Goal: Information Seeking & Learning: Learn about a topic

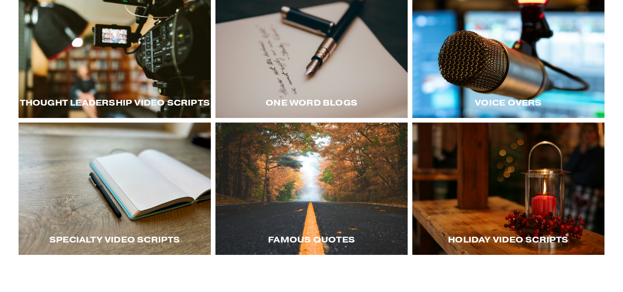
scroll to position [172, 0]
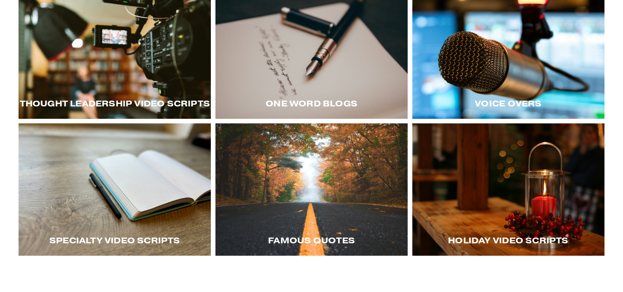
click at [118, 88] on div at bounding box center [115, 52] width 192 height 133
click at [122, 86] on div at bounding box center [115, 52] width 192 height 133
click at [501, 70] on div at bounding box center [508, 52] width 192 height 133
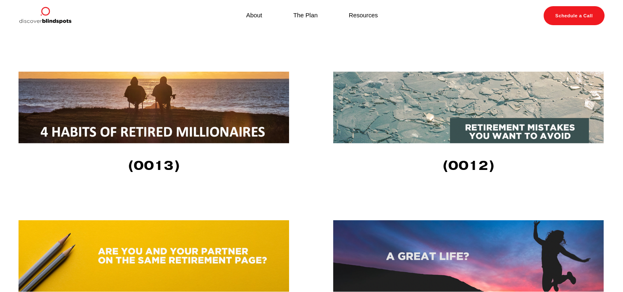
scroll to position [1410, 0]
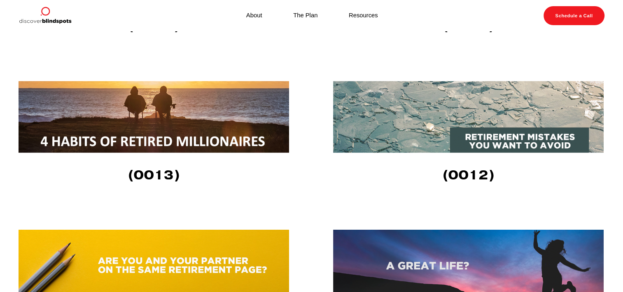
click at [138, 137] on img at bounding box center [154, 117] width 271 height 72
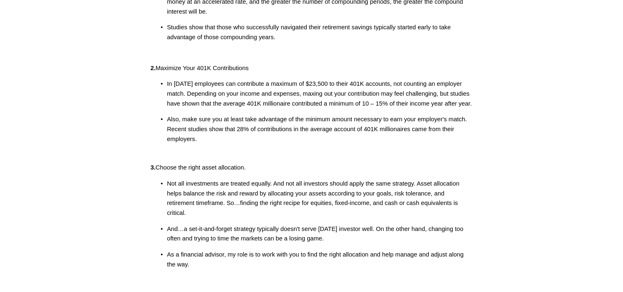
scroll to position [196, 0]
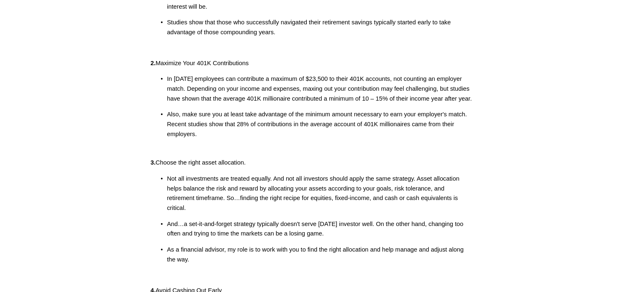
click at [187, 187] on p "Not all investments are treated equally. And not all investors should apply the…" at bounding box center [320, 193] width 306 height 39
click at [171, 82] on p "In [DATE] employees can contribute a maximum of $23,500 to their 401K accounts,…" at bounding box center [320, 88] width 306 height 29
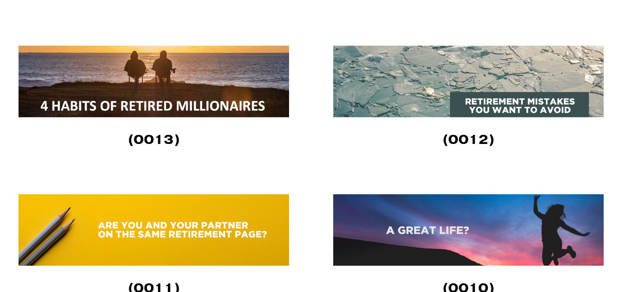
scroll to position [1441, 0]
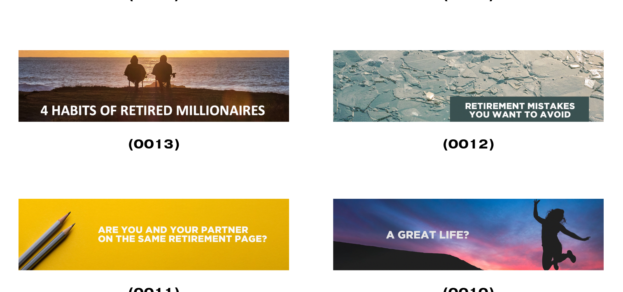
click at [455, 97] on img at bounding box center [468, 86] width 271 height 72
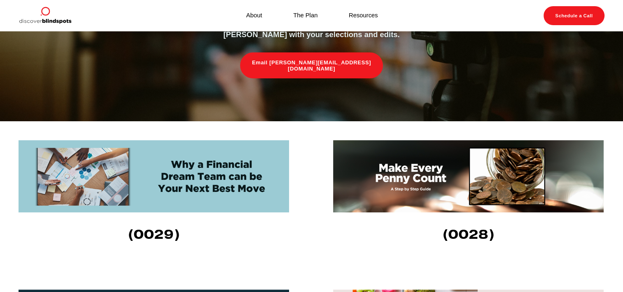
scroll to position [162, 0]
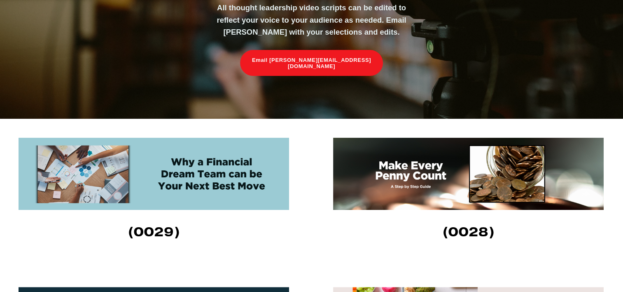
click at [168, 183] on img at bounding box center [154, 174] width 271 height 72
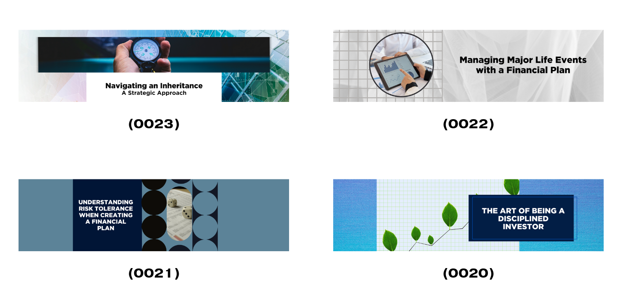
scroll to position [676, 0]
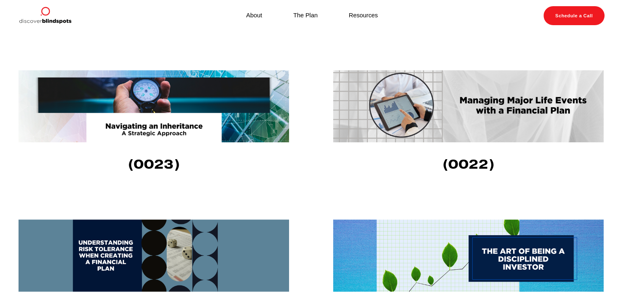
click at [482, 109] on img at bounding box center [468, 106] width 271 height 72
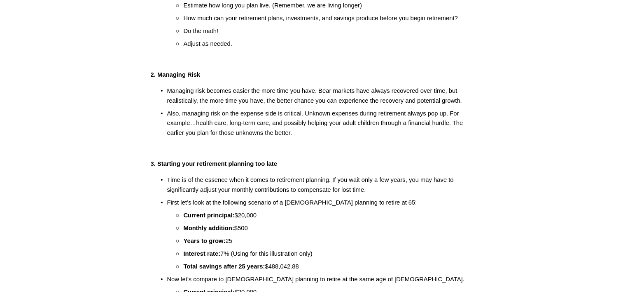
scroll to position [228, 0]
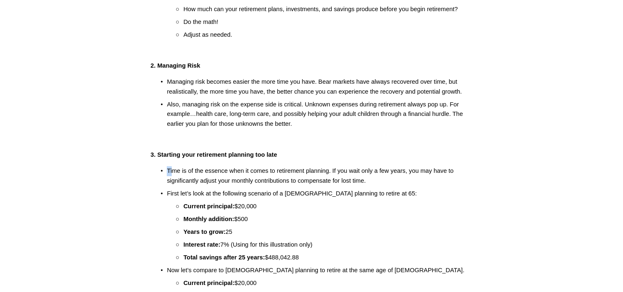
click at [170, 181] on p "Time is of the essence when it comes to retirement planning. If you wait only a…" at bounding box center [320, 175] width 306 height 19
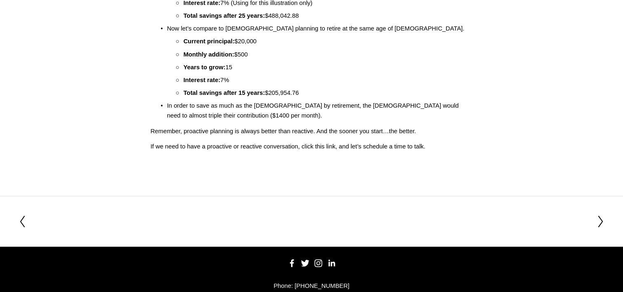
scroll to position [353, 0]
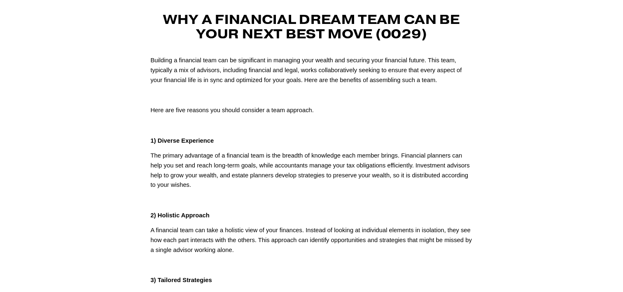
scroll to position [48, 0]
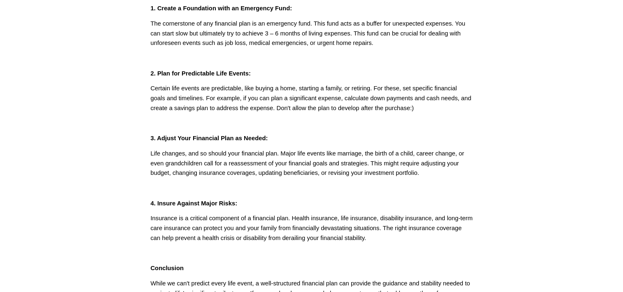
scroll to position [150, 0]
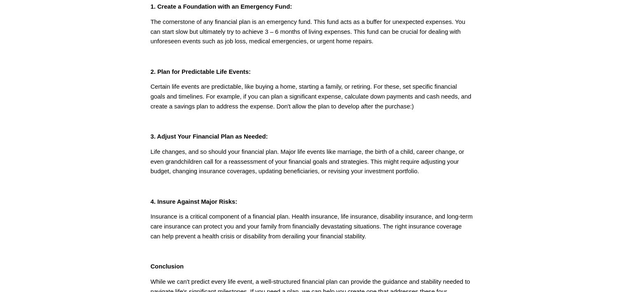
click at [194, 217] on p "Insurance is a critical component of a financial plan. Health insurance, life i…" at bounding box center [311, 226] width 322 height 29
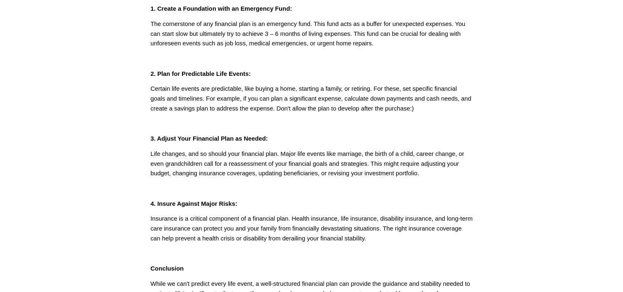
scroll to position [145, 0]
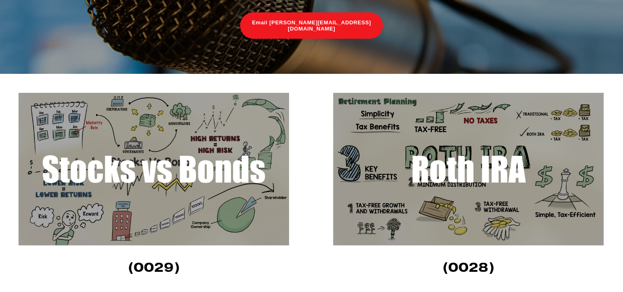
scroll to position [177, 0]
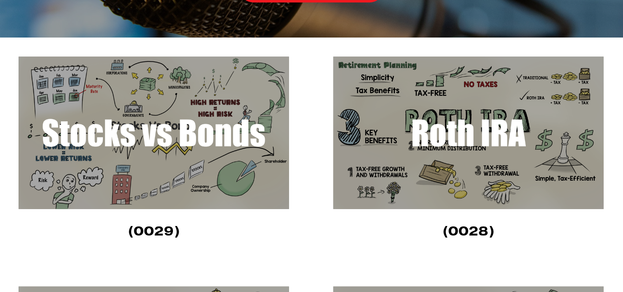
click at [86, 134] on img at bounding box center [154, 132] width 271 height 152
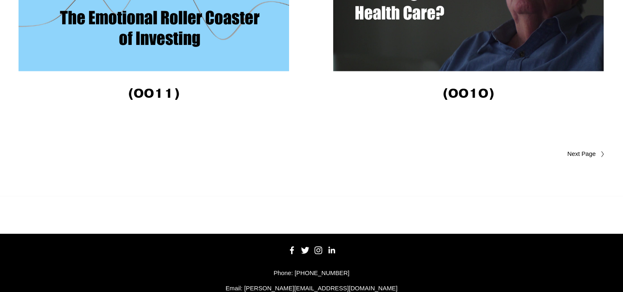
scroll to position [2361, 0]
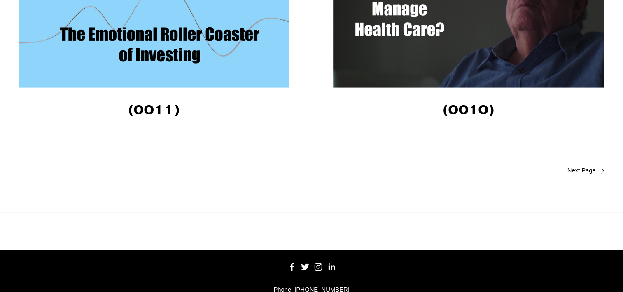
click at [580, 172] on span "Older Posts" at bounding box center [565, 171] width 60 height 10
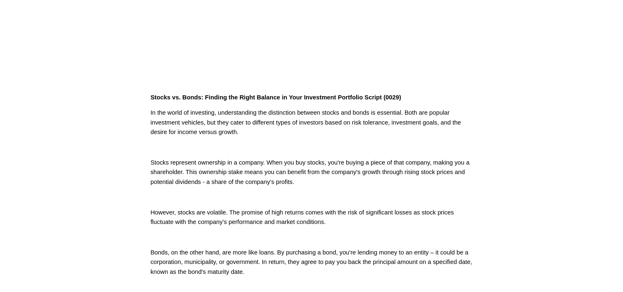
scroll to position [169, 0]
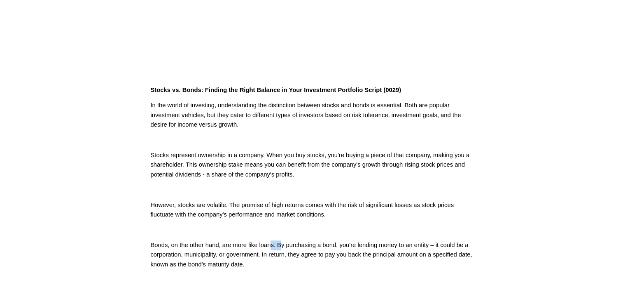
drag, startPoint x: 280, startPoint y: 245, endPoint x: 271, endPoint y: 243, distance: 9.2
click at [271, 243] on p "Bonds, on the other hand, are more like loans. By purchasing a bond, you're len…" at bounding box center [311, 254] width 322 height 29
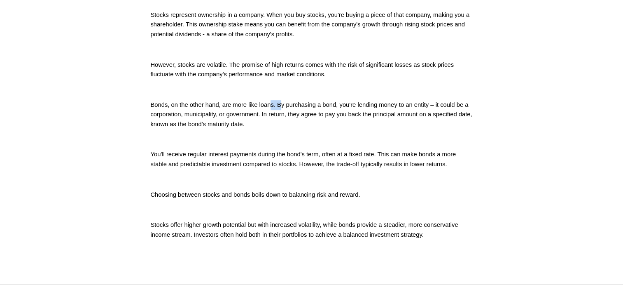
scroll to position [313, 0]
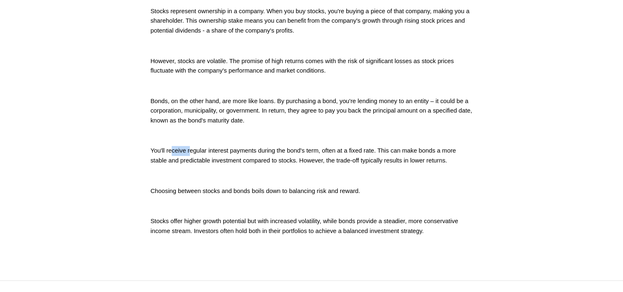
drag, startPoint x: 171, startPoint y: 149, endPoint x: 189, endPoint y: 154, distance: 19.1
click at [189, 154] on p "You'll receive regular interest payments during the bond's term, often at a fix…" at bounding box center [311, 155] width 322 height 19
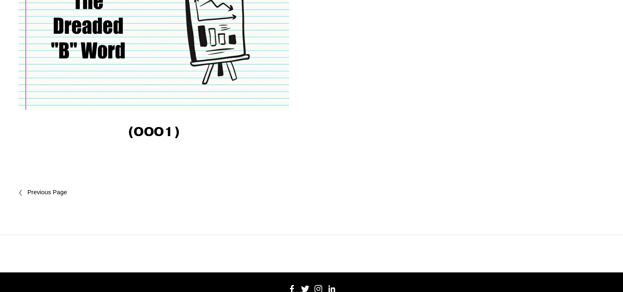
scroll to position [1178, 0]
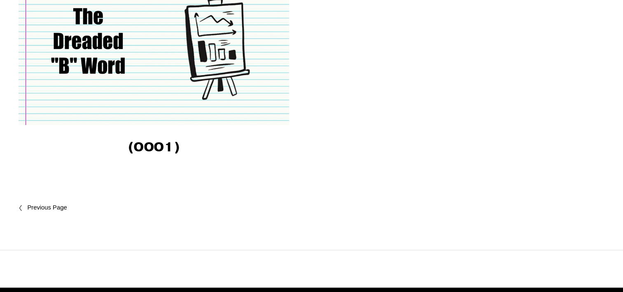
click at [33, 208] on span "Newer Posts" at bounding box center [64, 208] width 74 height 10
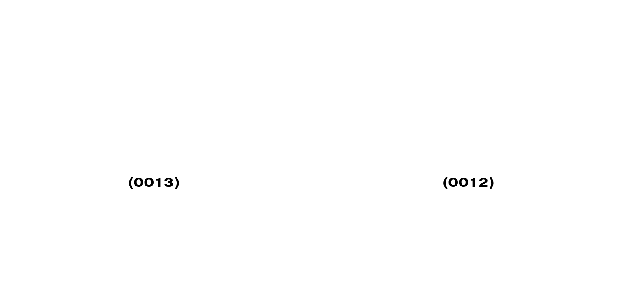
scroll to position [2018, 0]
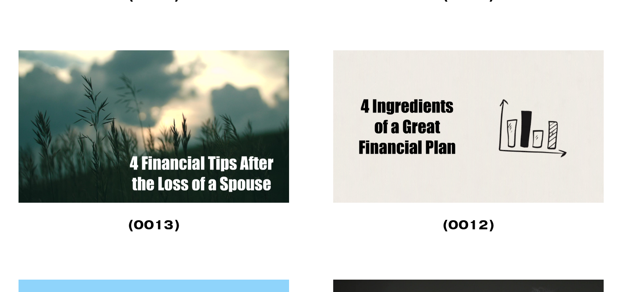
click at [200, 170] on img at bounding box center [154, 126] width 271 height 152
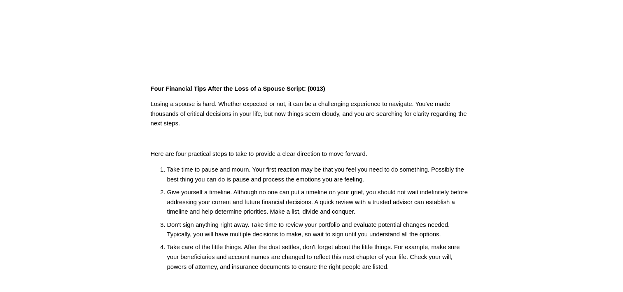
scroll to position [202, 0]
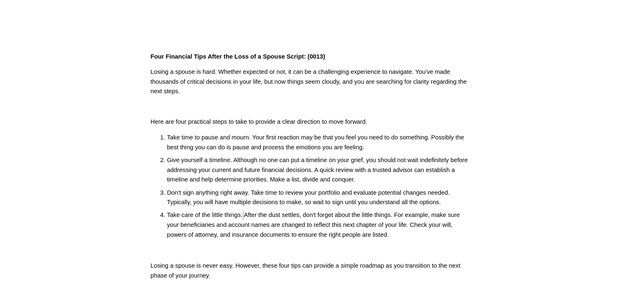
drag, startPoint x: 244, startPoint y: 214, endPoint x: 243, endPoint y: 208, distance: 6.2
click at [243, 208] on ol "Take time to pause and mourn. Your first reaction may be that you feel you need…" at bounding box center [311, 186] width 322 height 107
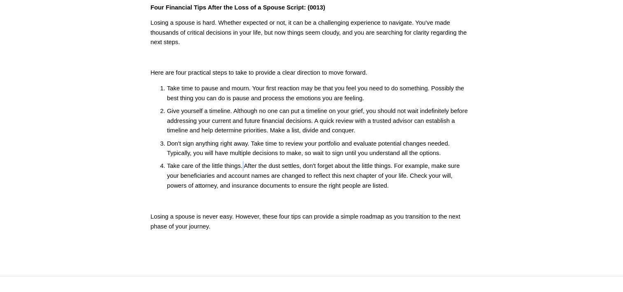
scroll to position [247, 0]
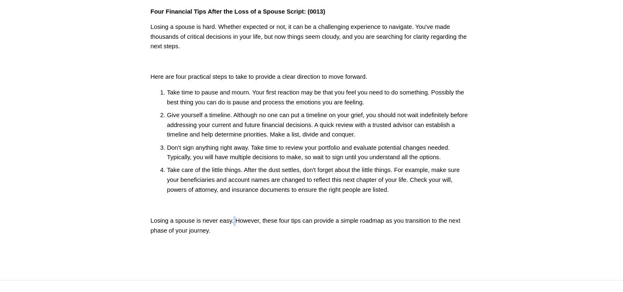
click at [234, 219] on p "Losing a spouse is never easy. However, these four tips can provide a simple ro…" at bounding box center [311, 225] width 322 height 19
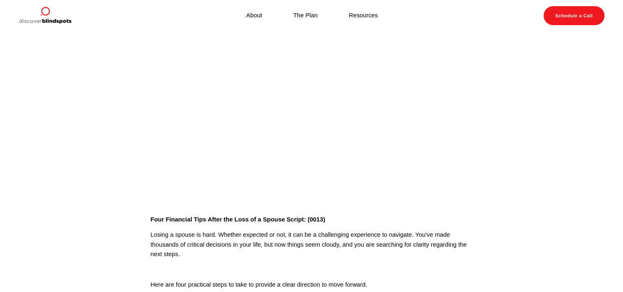
scroll to position [30, 0]
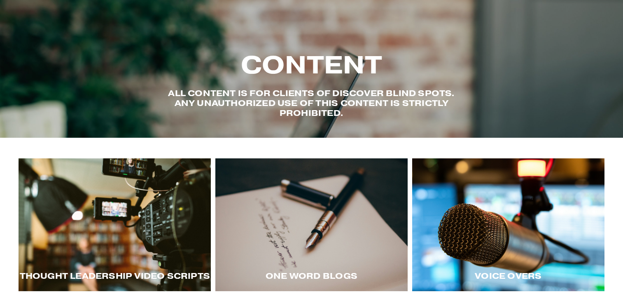
scroll to position [172, 0]
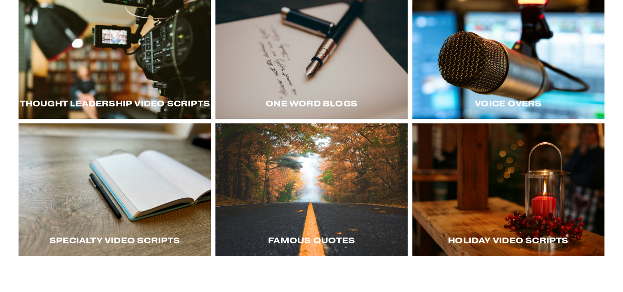
click at [120, 206] on div at bounding box center [115, 189] width 192 height 133
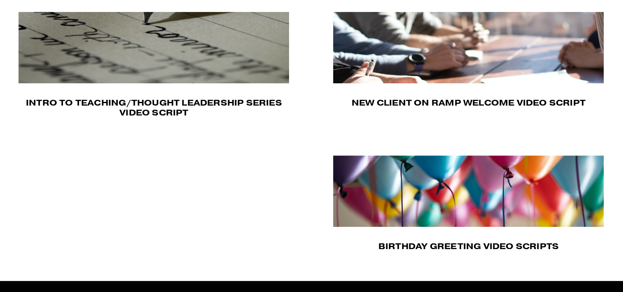
scroll to position [243, 0]
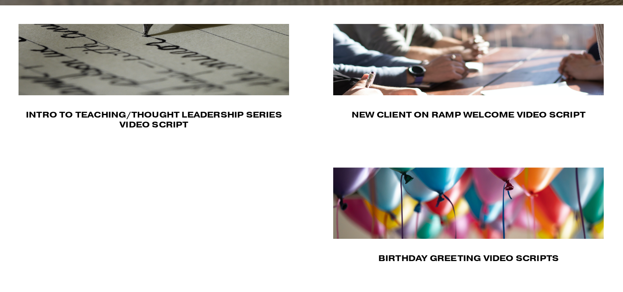
click at [444, 220] on img at bounding box center [469, 202] width 272 height 71
